Goal: Task Accomplishment & Management: Use online tool/utility

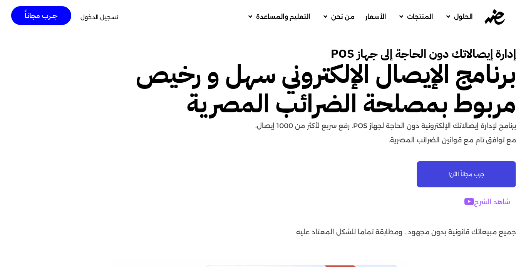
click at [464, 177] on span "جرب مجاناً الأن!" at bounding box center [466, 174] width 36 height 5
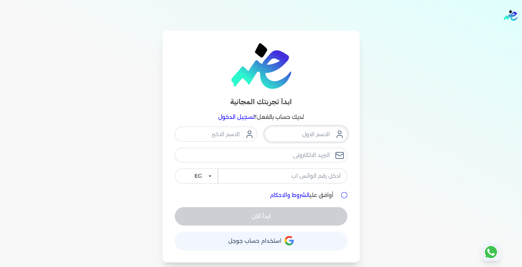
click at [298, 139] on input "text" at bounding box center [306, 134] width 82 height 15
type input "ى"
type input "nasser"
click at [233, 133] on input "text" at bounding box center [216, 134] width 82 height 15
type input "tahan"
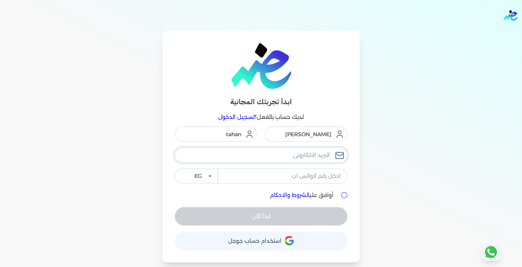
click at [290, 156] on input "email" at bounding box center [261, 155] width 172 height 15
type input "[EMAIL_ADDRESS][DOMAIN_NAME]"
click at [301, 175] on input "tel" at bounding box center [282, 176] width 129 height 15
type input "01020743008"
click at [345, 194] on input "أوافق علي الشروط والاحكام" at bounding box center [344, 195] width 6 height 6
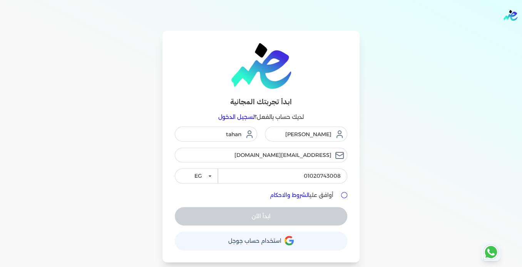
checkbox input "true"
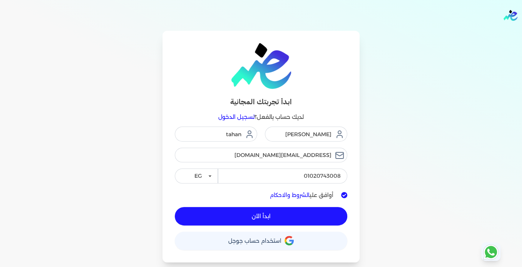
click at [278, 212] on button "ابدأ الآن" at bounding box center [261, 216] width 172 height 18
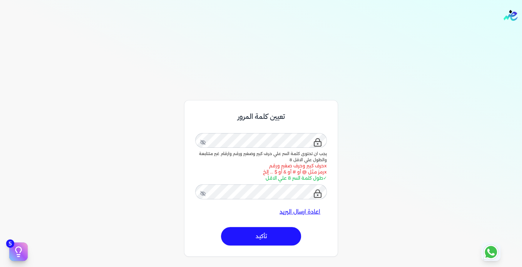
click at [276, 237] on button "تأكيد" at bounding box center [261, 236] width 80 height 18
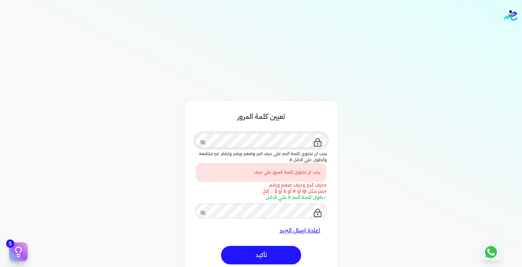
click at [322, 200] on div "يجب ان تحتوى كلمة السر علي حرف كبير وصغير ورقم وارقام غير متتابعة والطول علي ال…" at bounding box center [261, 210] width 132 height 21
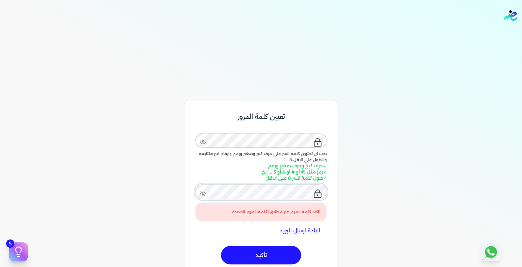
click at [320, 190] on div "تاكيد كلمة المرور غير مطابق لكلمة المرور الجديدة" at bounding box center [261, 201] width 132 height 40
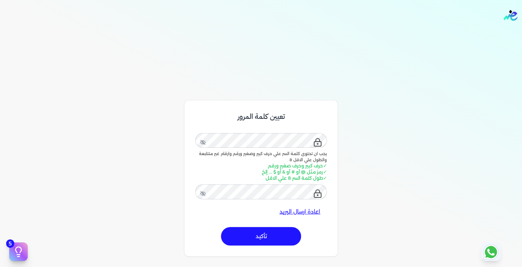
click at [269, 241] on button "تأكيد" at bounding box center [261, 236] width 80 height 18
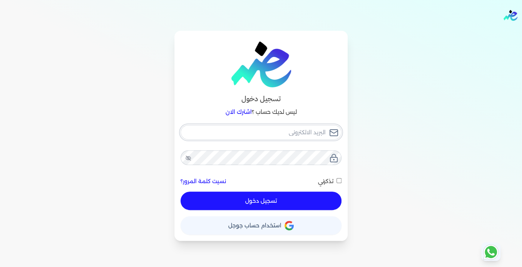
click at [297, 133] on input "email" at bounding box center [260, 132] width 161 height 15
click at [296, 131] on input "email" at bounding box center [260, 132] width 161 height 15
type input "t"
checkbox input "false"
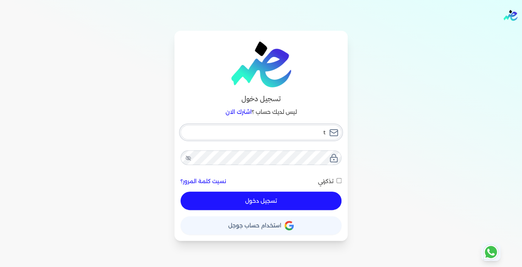
type input "ta"
checkbox input "false"
type input "tah"
checkbox input "false"
type input "taha"
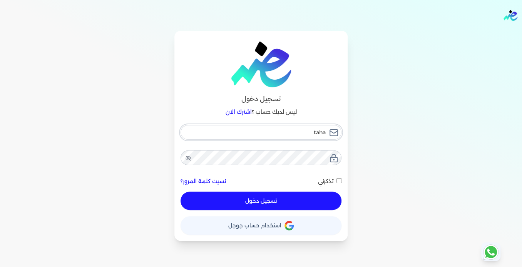
checkbox input "false"
type input "tahan"
checkbox input "false"
type input "tahan6"
checkbox input "false"
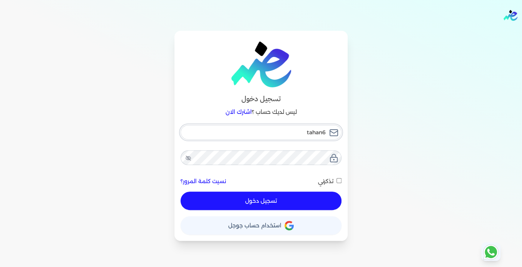
type input "tahan65"
checkbox input "false"
type input "tahan655"
checkbox input "false"
type input "tahan655@"
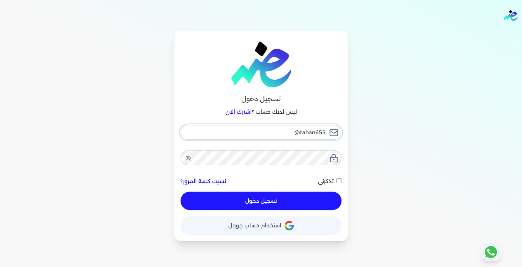
checkbox input "false"
type input "tahan655@g"
checkbox input "false"
type input "tahan655@gm"
checkbox input "false"
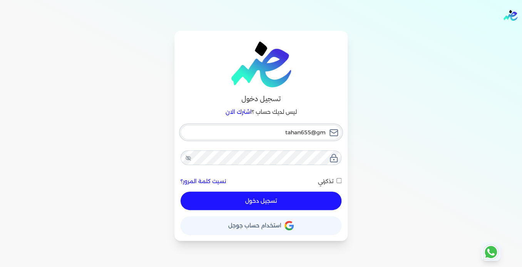
type input "tahan655@gma"
checkbox input "false"
type input "tahan655@gmai"
checkbox input "false"
type input "[EMAIL_ADDRESS]"
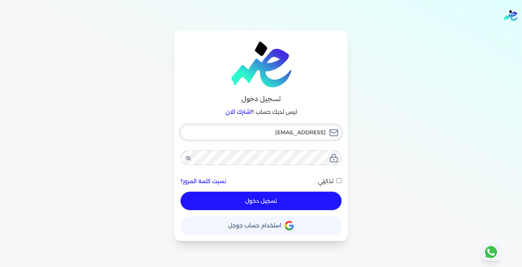
checkbox input "false"
type input "[EMAIL_ADDRESS]."
checkbox input "false"
type input "tahan655@gmail.c"
checkbox input "false"
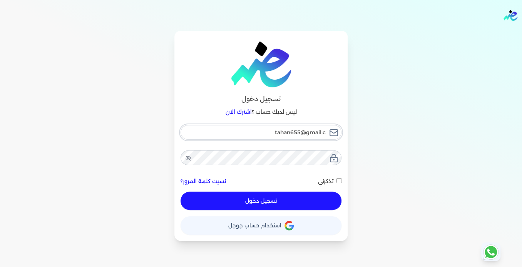
type input "[EMAIL_ADDRESS][DOMAIN_NAME]"
checkbox input "false"
type input "[EMAIL_ADDRESS][DOMAIN_NAME]"
checkbox input "false"
type input "[EMAIL_ADDRESS][DOMAIN_NAME]"
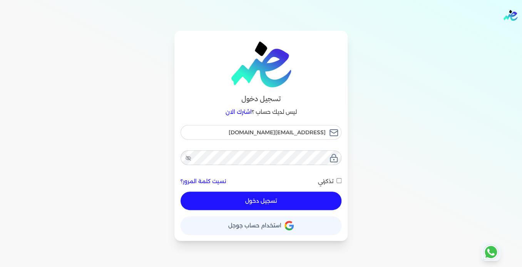
click at [339, 179] on input "تذكرني" at bounding box center [338, 180] width 5 height 5
checkbox input "true"
click at [288, 200] on button "تسجيل دخول" at bounding box center [260, 201] width 161 height 18
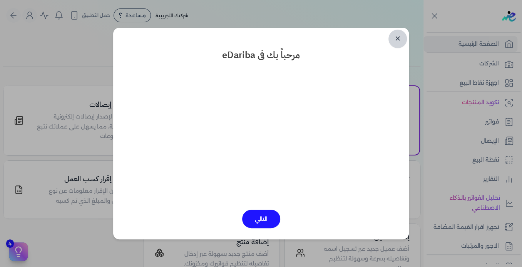
click at [400, 42] on link "✕" at bounding box center [397, 39] width 18 height 18
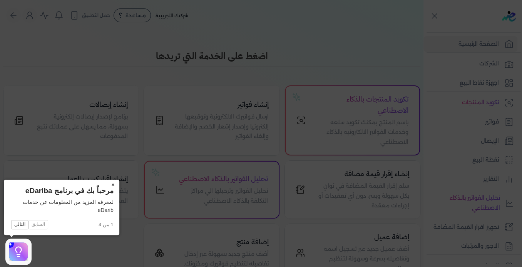
click at [113, 185] on button "×" at bounding box center [113, 185] width 12 height 11
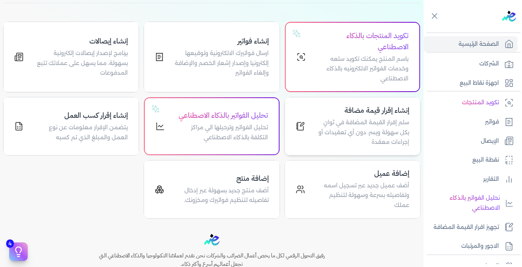
scroll to position [77, 0]
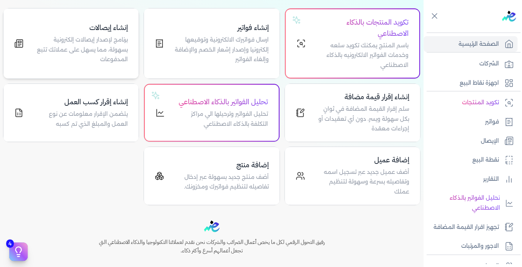
click at [115, 46] on p "برنامج لإصدار إيصالات إلكترونية بسهولة، مما يسهل على عملائك تتبع المدفوعات" at bounding box center [80, 50] width 95 height 30
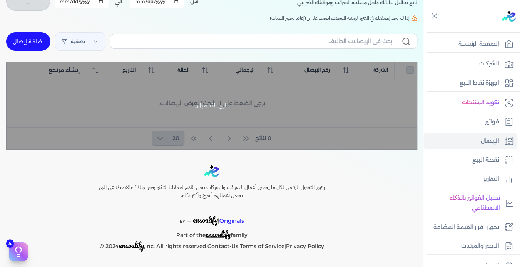
scroll to position [58, 0]
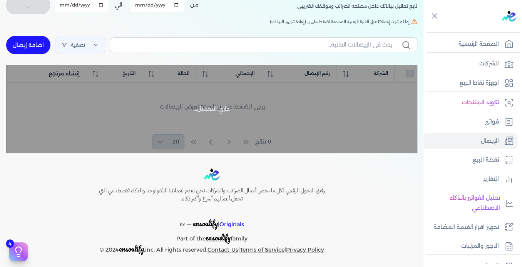
checkbox input "false"
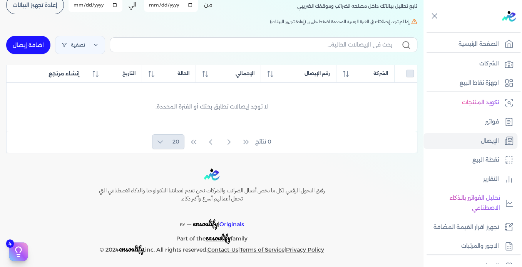
click at [36, 45] on link "اضافة إيصال" at bounding box center [28, 45] width 44 height 18
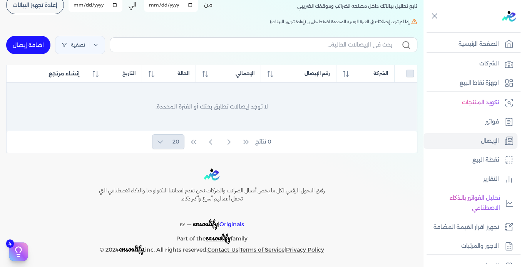
select select
select select "EGP"
select select "EGS"
select select "B"
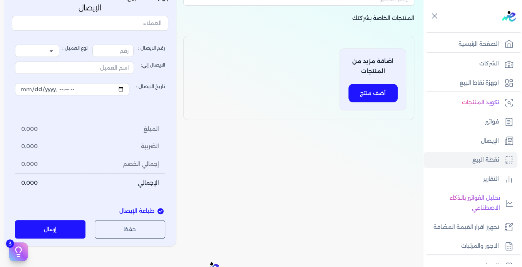
type input "1"
select select "P"
type input "عميل نقدي"
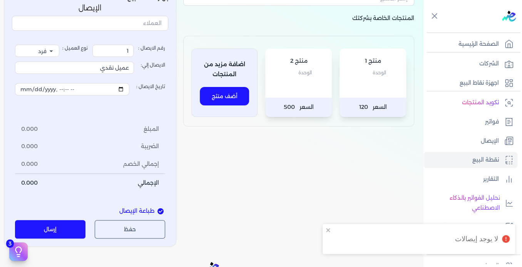
click at [271, 167] on div "المنتجات الخاصة بشركتك منتج 1 الوحدة السعر 120 منتج 2 الوحدة السعر 500 اضافة مز…" at bounding box center [298, 116] width 243 height 262
click at [368, 103] on span "120" at bounding box center [363, 107] width 9 height 10
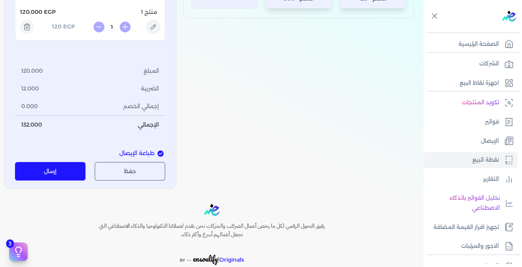
scroll to position [174, 0]
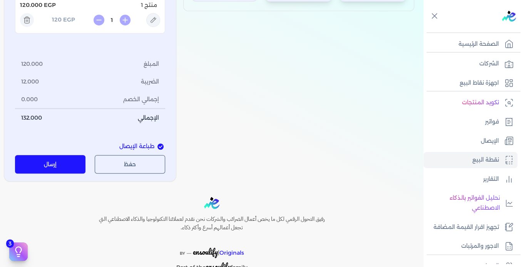
click at [58, 163] on button "إرسال" at bounding box center [50, 164] width 70 height 18
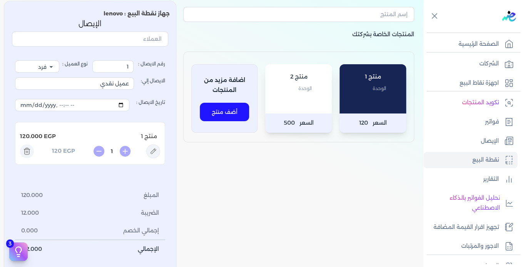
scroll to position [77, 0]
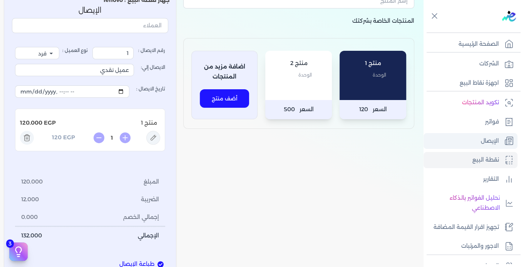
click at [493, 141] on p "الإيصال" at bounding box center [490, 141] width 18 height 10
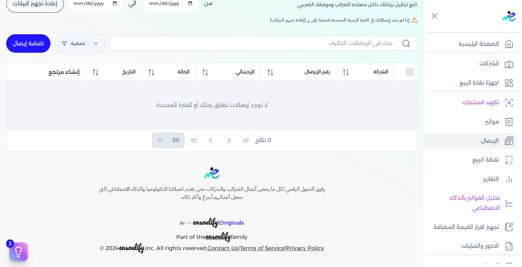
scroll to position [60, 0]
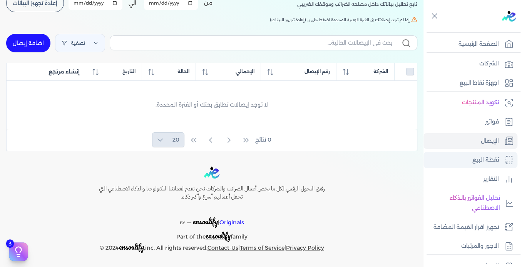
click at [489, 161] on p "نقطة البيع" at bounding box center [485, 160] width 27 height 10
select select "EGP"
select select "EGS"
select select "B"
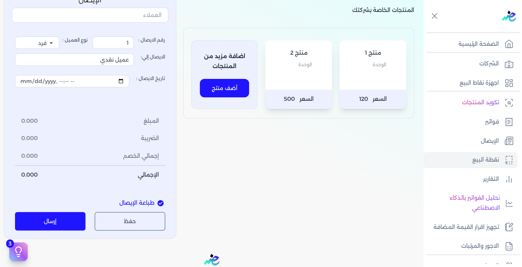
click at [144, 202] on span "طباعة الإيصال" at bounding box center [136, 203] width 35 height 8
click at [157, 202] on input "طباعة الإيصال" at bounding box center [160, 203] width 6 height 6
click at [145, 202] on span "طباعة الإيصال" at bounding box center [136, 203] width 35 height 8
click at [157, 202] on input "طباعة الإيصال" at bounding box center [160, 203] width 6 height 6
checkbox input "true"
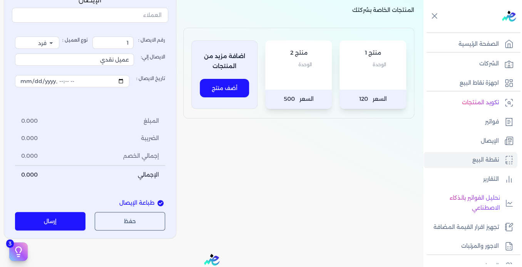
click at [43, 222] on button "إرسال" at bounding box center [50, 221] width 70 height 18
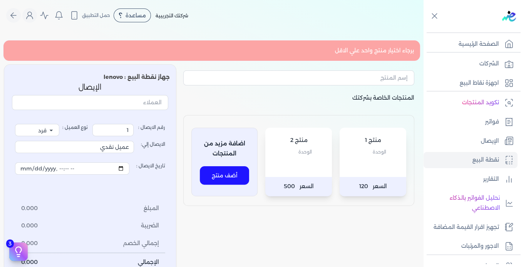
click at [292, 186] on span "500" at bounding box center [289, 187] width 11 height 10
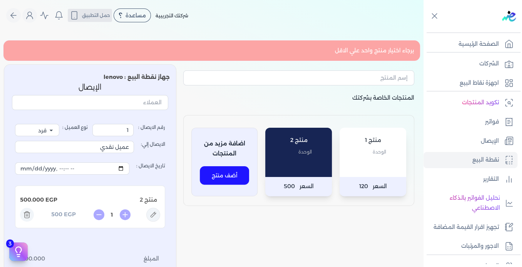
click at [92, 17] on span "حمل التطبيق" at bounding box center [96, 15] width 28 height 7
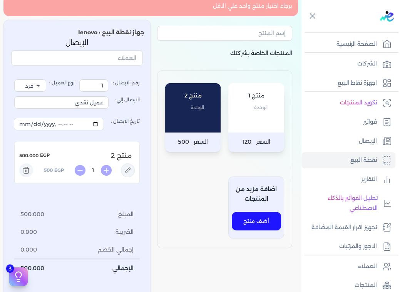
scroll to position [38, 0]
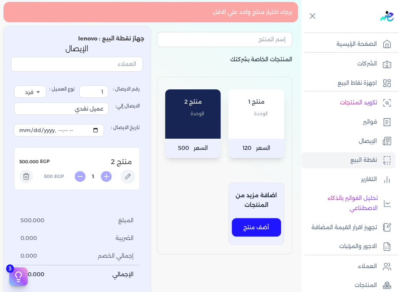
click at [253, 228] on button "أضف منتج" at bounding box center [256, 227] width 49 height 18
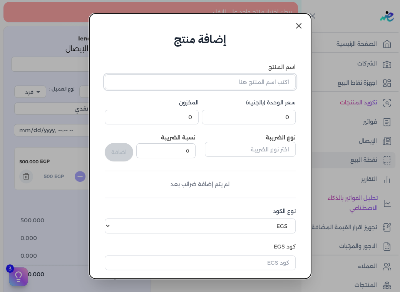
click at [232, 84] on input "اسم المنتج" at bounding box center [200, 81] width 191 height 15
type input "kjgjkhgjhgjh"
click at [268, 115] on input "0" at bounding box center [249, 117] width 94 height 15
drag, startPoint x: 268, startPoint y: 115, endPoint x: 306, endPoint y: 113, distance: 37.8
click at [306, 113] on div "إضافة منتج اسم المنتج kjgjkhgjhgjh سعر الوحدة (بالجنيه) 0 المخزون 0 نوع الضريبة…" at bounding box center [200, 145] width 222 height 265
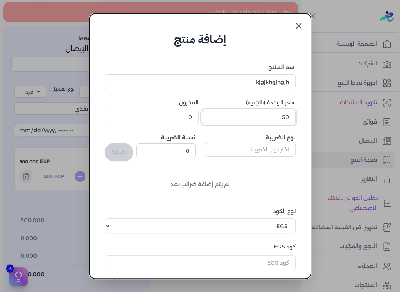
type input "50"
click at [179, 118] on input "0" at bounding box center [152, 117] width 94 height 15
click at [272, 150] on input "text" at bounding box center [250, 149] width 91 height 15
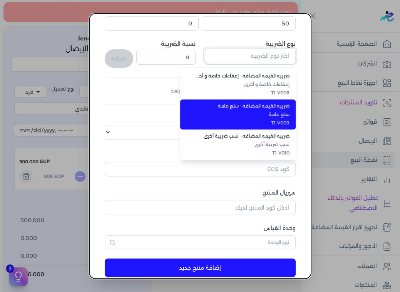
scroll to position [107, 0]
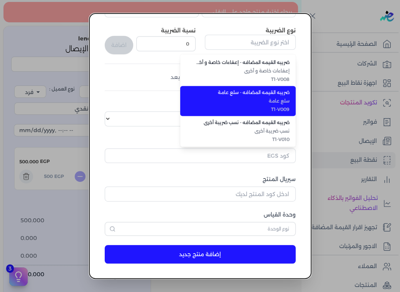
click at [259, 92] on span "ضريبه القيمه المضافه - سلع عامة" at bounding box center [242, 92] width 94 height 7
type input "ضريبه القيمه المضافه - سلع عامة"
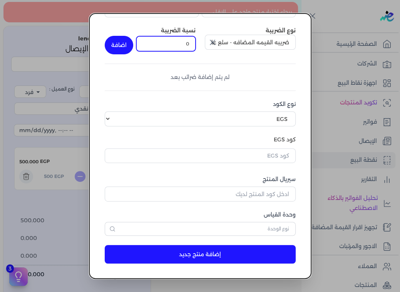
drag, startPoint x: 171, startPoint y: 43, endPoint x: 204, endPoint y: 42, distance: 32.4
click at [204, 42] on div "نوع الضريبة ضريبه القيمه المضافه - سلع عامة نسبة الضريبة 0 اضافة" at bounding box center [200, 41] width 191 height 28
type input "14"
click at [205, 35] on button "button" at bounding box center [212, 42] width 14 height 15
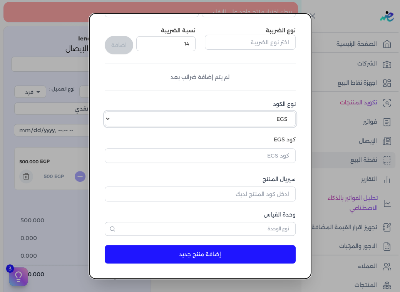
click at [275, 120] on select "اختر نوع الكود EGS GS1" at bounding box center [200, 118] width 191 height 15
click at [110, 111] on select "اختر نوع الكود EGS GS1" at bounding box center [200, 118] width 191 height 15
click at [255, 151] on input "text" at bounding box center [200, 155] width 191 height 15
click at [204, 255] on button "إضافة منتج جديد" at bounding box center [200, 254] width 191 height 18
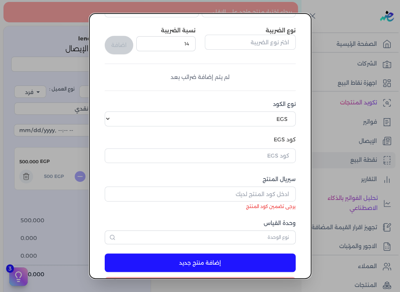
click at [200, 259] on button "إضافة منتج جديد" at bounding box center [200, 262] width 191 height 18
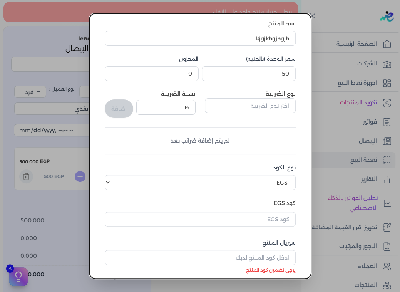
scroll to position [0, 0]
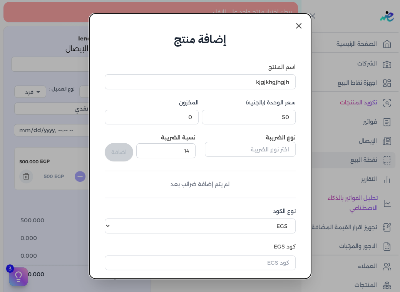
click at [47, 48] on dialog "إضافة منتج اسم المنتج kjgjkhgjhgjh سعر الوحدة (بالجنيه) 50 المخزون 0 نوع الضريب…" at bounding box center [200, 146] width 400 height 292
click at [303, 26] on link at bounding box center [298, 26] width 18 height 18
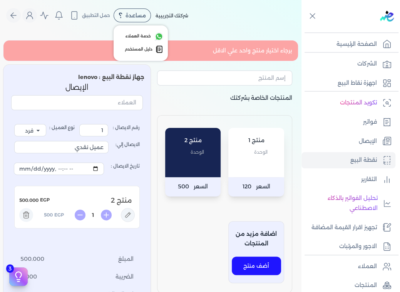
click at [120, 13] on div "مساعدة" at bounding box center [131, 15] width 37 height 14
click at [144, 36] on span "خدمة العملاء" at bounding box center [137, 36] width 25 height 6
